Goal: Information Seeking & Learning: Understand process/instructions

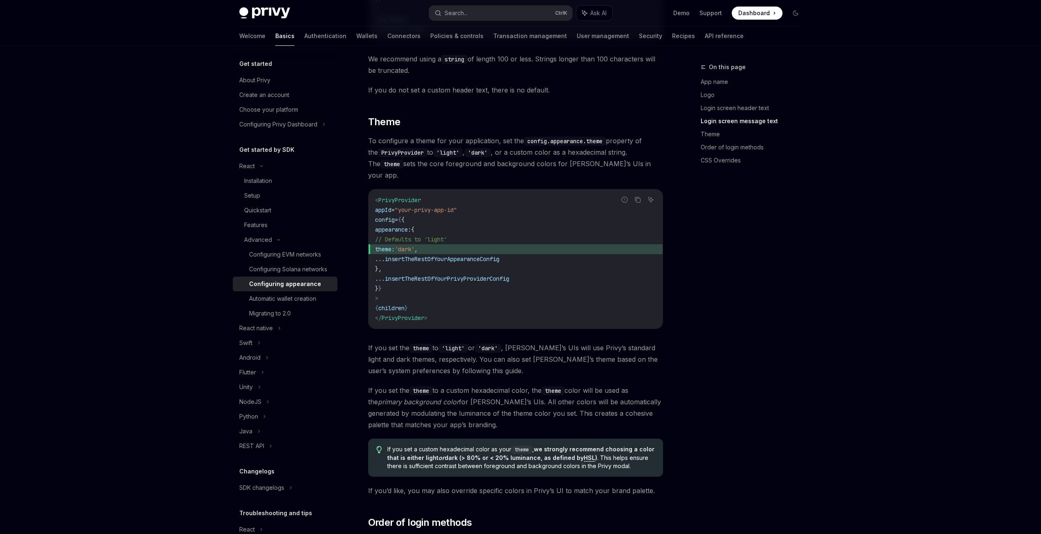
scroll to position [1906, 0]
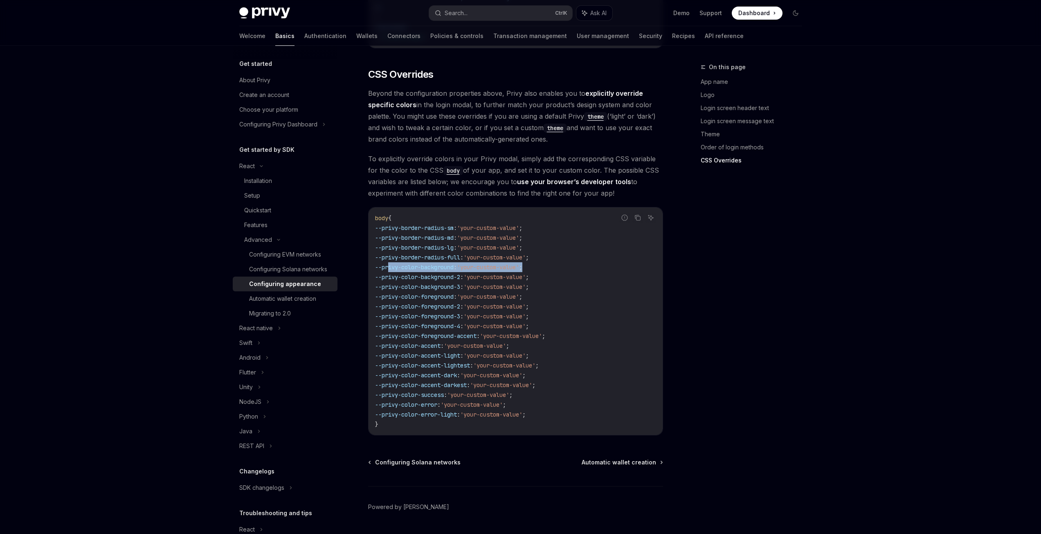
drag, startPoint x: 388, startPoint y: 245, endPoint x: 541, endPoint y: 242, distance: 153.0
click at [541, 242] on code "body { --privy-border-radius-sm : 'your-custom-value' ; --privy-border-radius-m…" at bounding box center [515, 321] width 281 height 216
click at [499, 263] on span "'your-custom-value'" at bounding box center [488, 266] width 62 height 7
drag, startPoint x: 557, startPoint y: 244, endPoint x: 381, endPoint y: 248, distance: 175.9
click at [381, 248] on code "body { --privy-border-radius-sm : 'your-custom-value' ; --privy-border-radius-m…" at bounding box center [515, 321] width 281 height 216
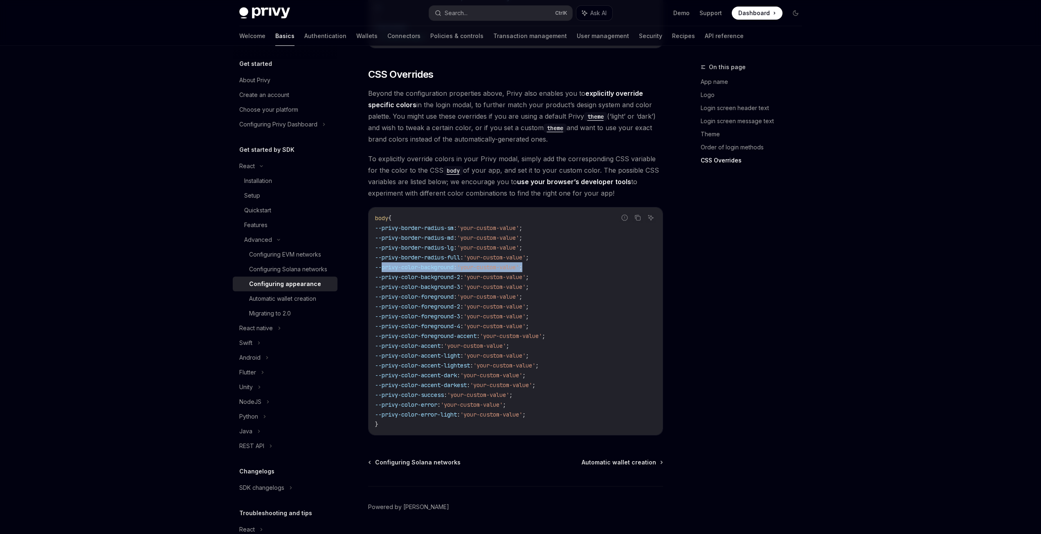
copy span "--privy-color-background : 'your-custom-value' ;"
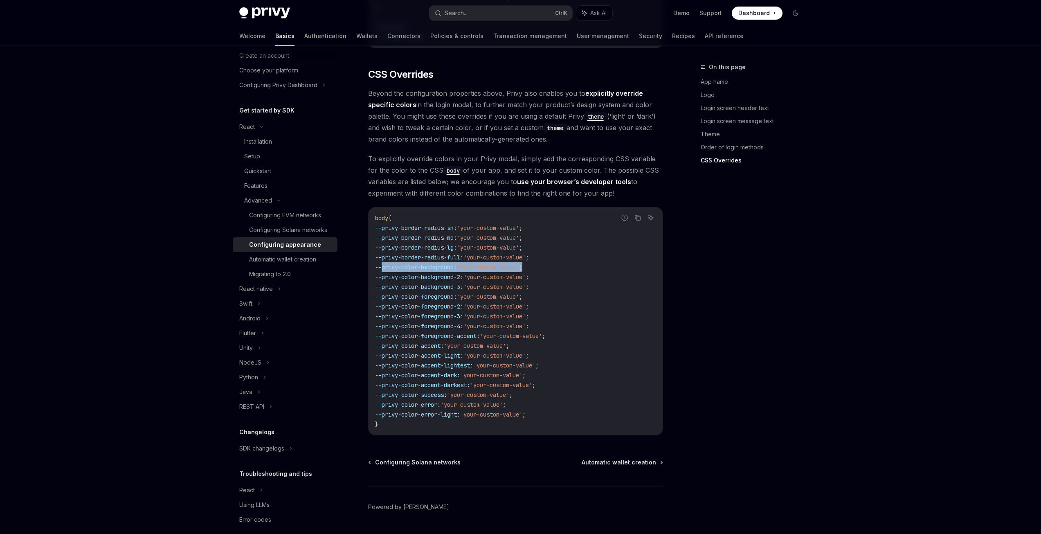
scroll to position [58, 0]
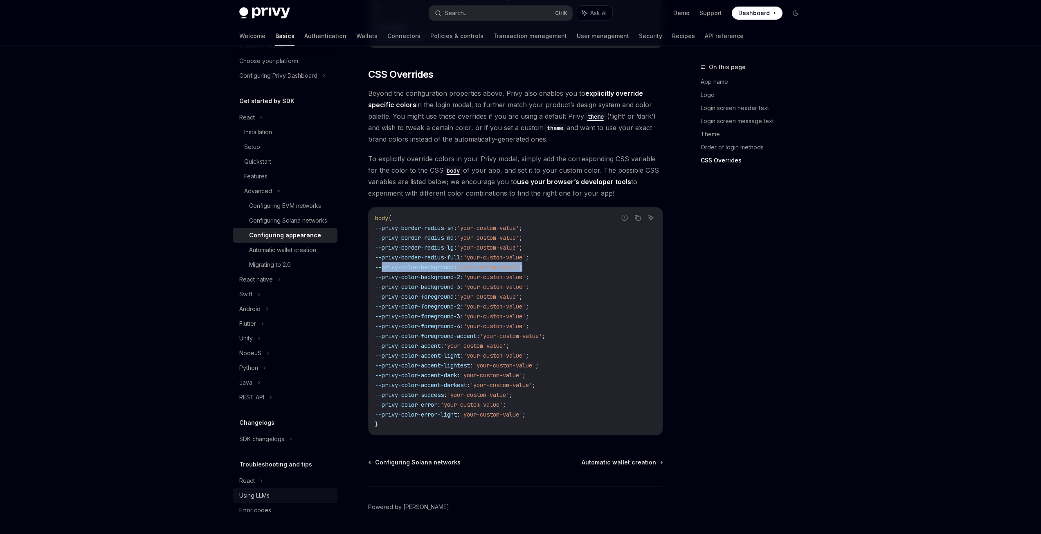
click at [251, 498] on div "Using LLMs" at bounding box center [254, 495] width 30 height 10
type textarea "*"
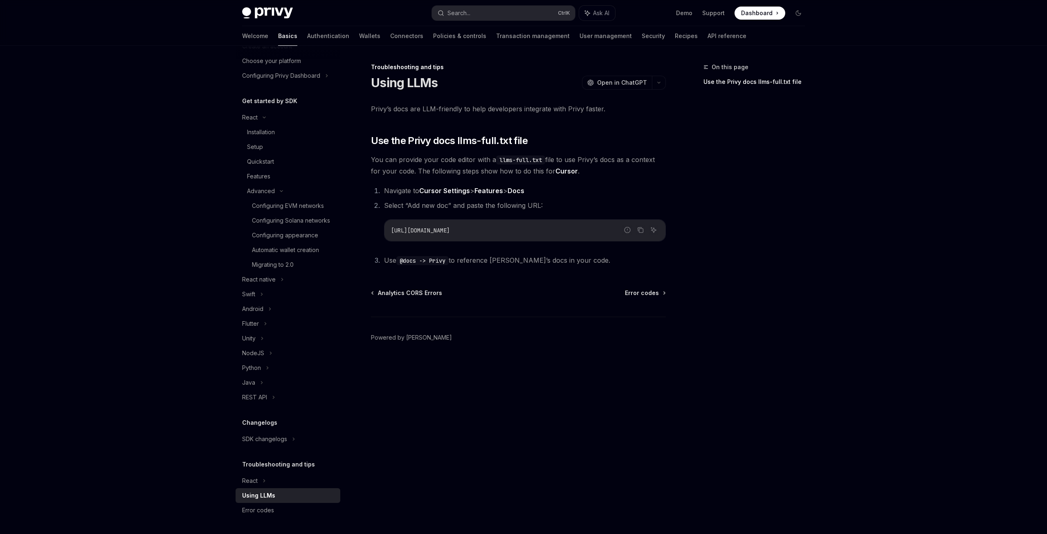
drag, startPoint x: 477, startPoint y: 230, endPoint x: 427, endPoint y: 231, distance: 49.9
click at [427, 231] on span "[URL][DOMAIN_NAME]" at bounding box center [420, 230] width 59 height 7
click at [449, 230] on span "[URL][DOMAIN_NAME]" at bounding box center [420, 230] width 59 height 7
